Goal: Information Seeking & Learning: Understand process/instructions

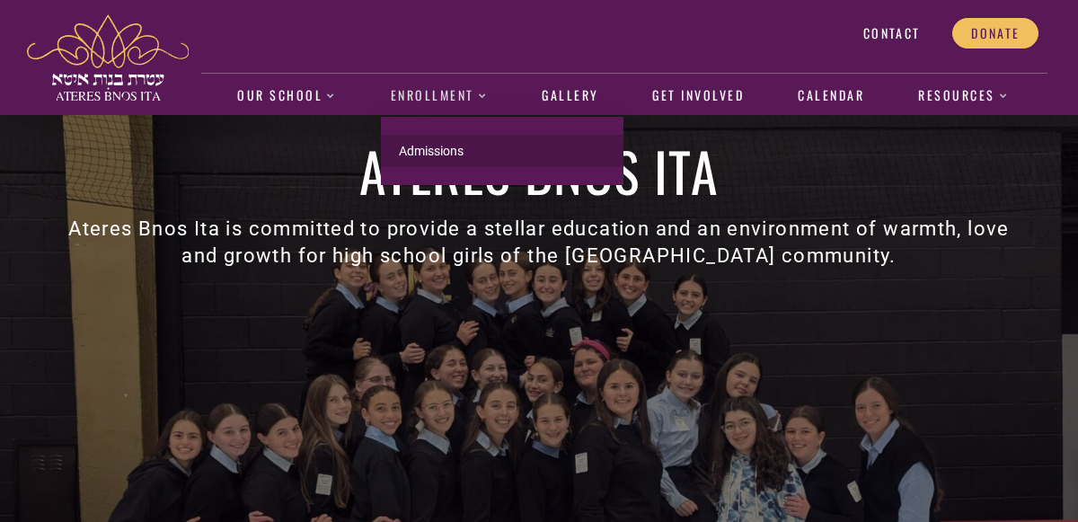
scroll to position [84, 0]
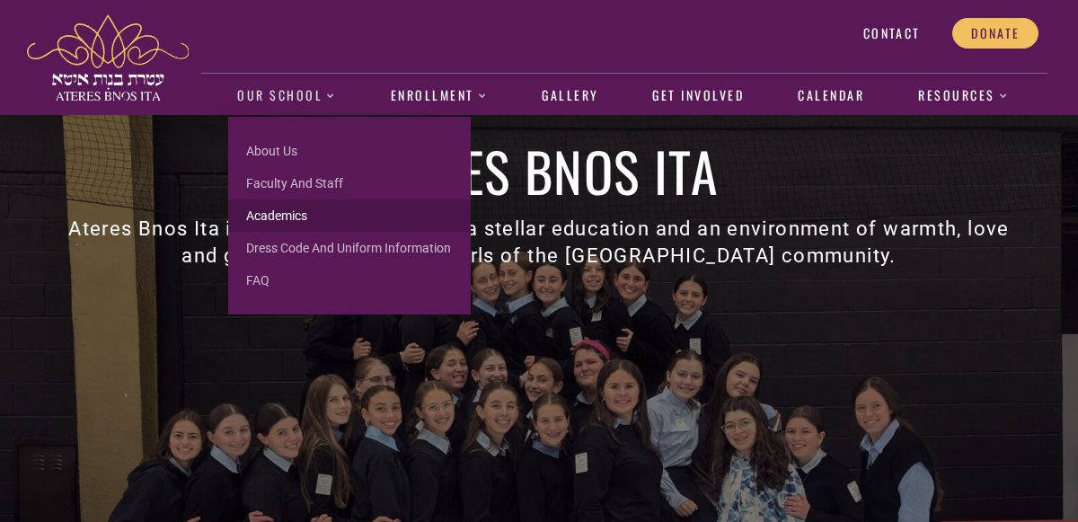
click at [276, 216] on link "Academics" at bounding box center [349, 215] width 242 height 32
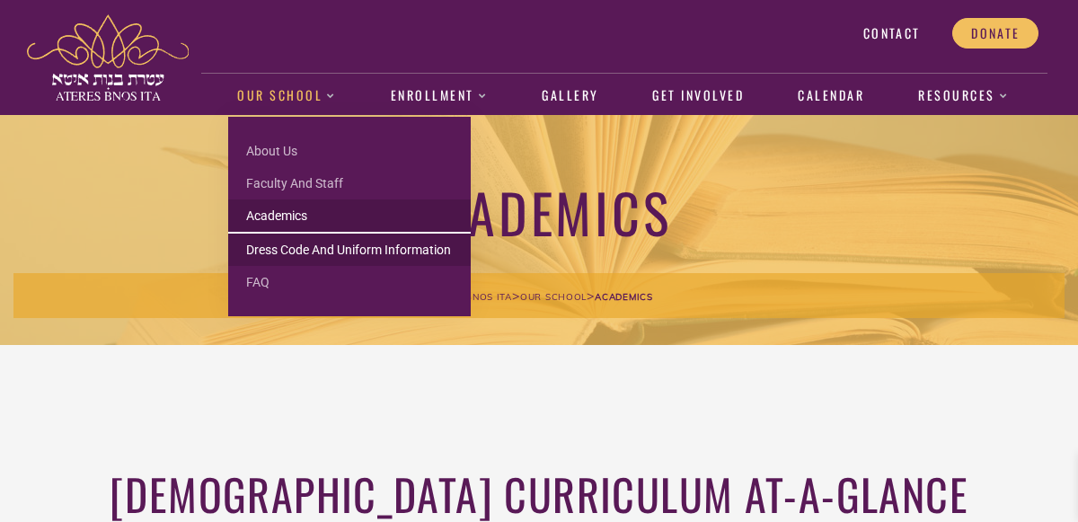
click at [322, 251] on link "Dress Code and Uniform Information" at bounding box center [349, 250] width 242 height 32
